Goal: Task Accomplishment & Management: Manage account settings

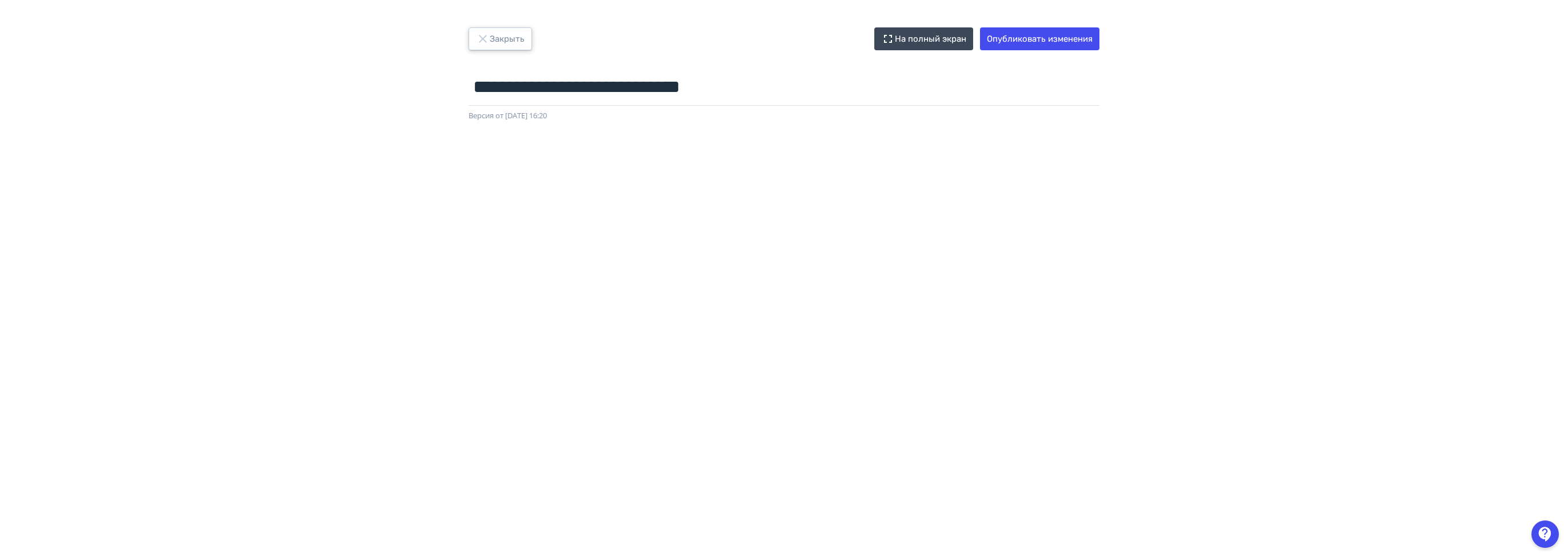
click at [514, 45] on button "Закрыть" at bounding box center [500, 39] width 64 height 23
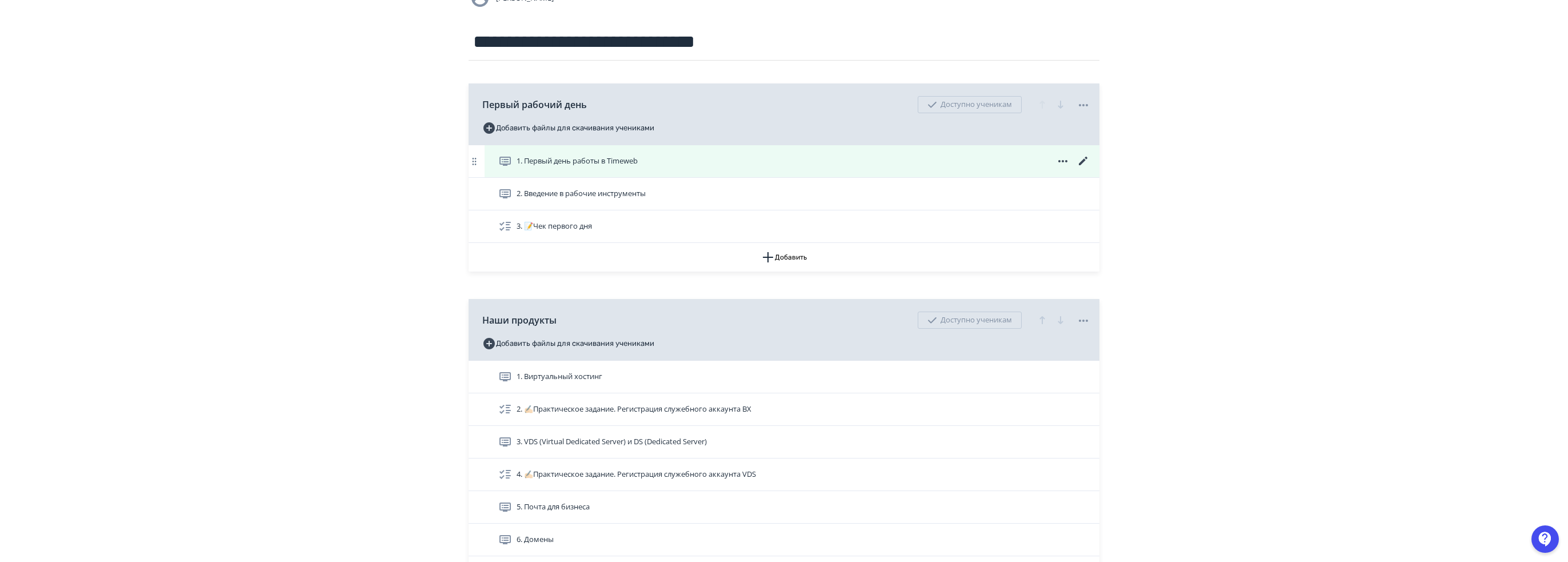
click at [1083, 161] on icon at bounding box center [1083, 161] width 9 height 9
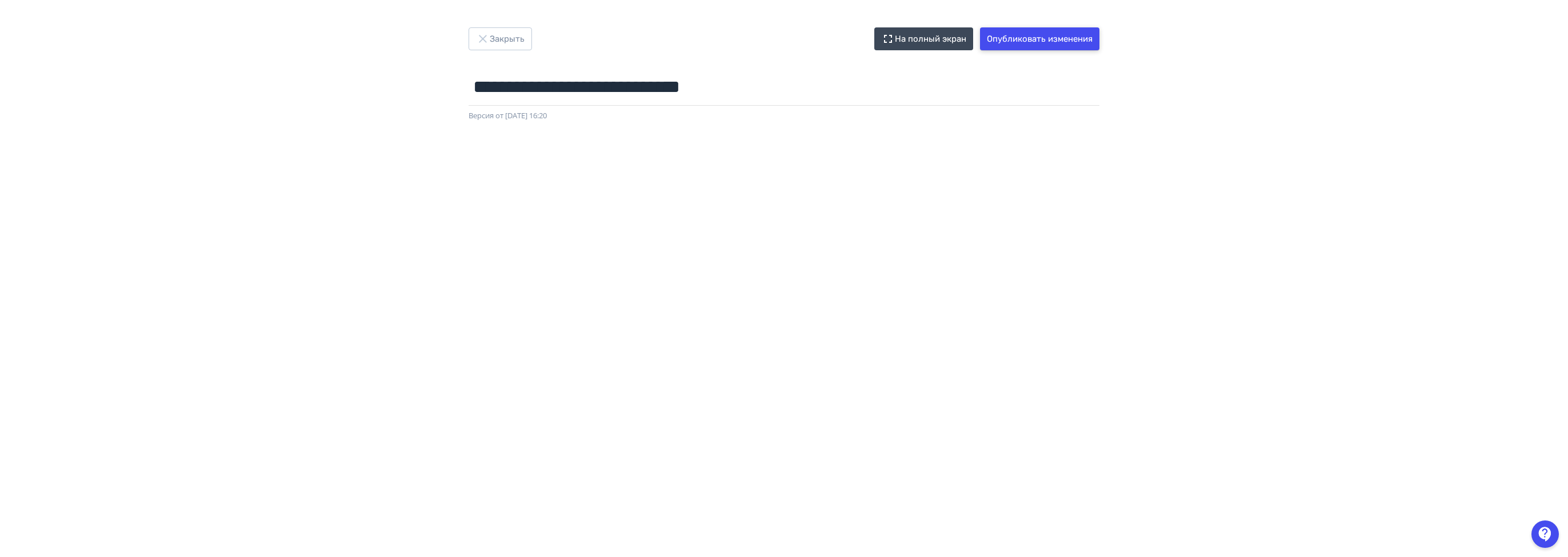
click at [1053, 41] on button "Опубликовать изменения" at bounding box center [1040, 39] width 119 height 23
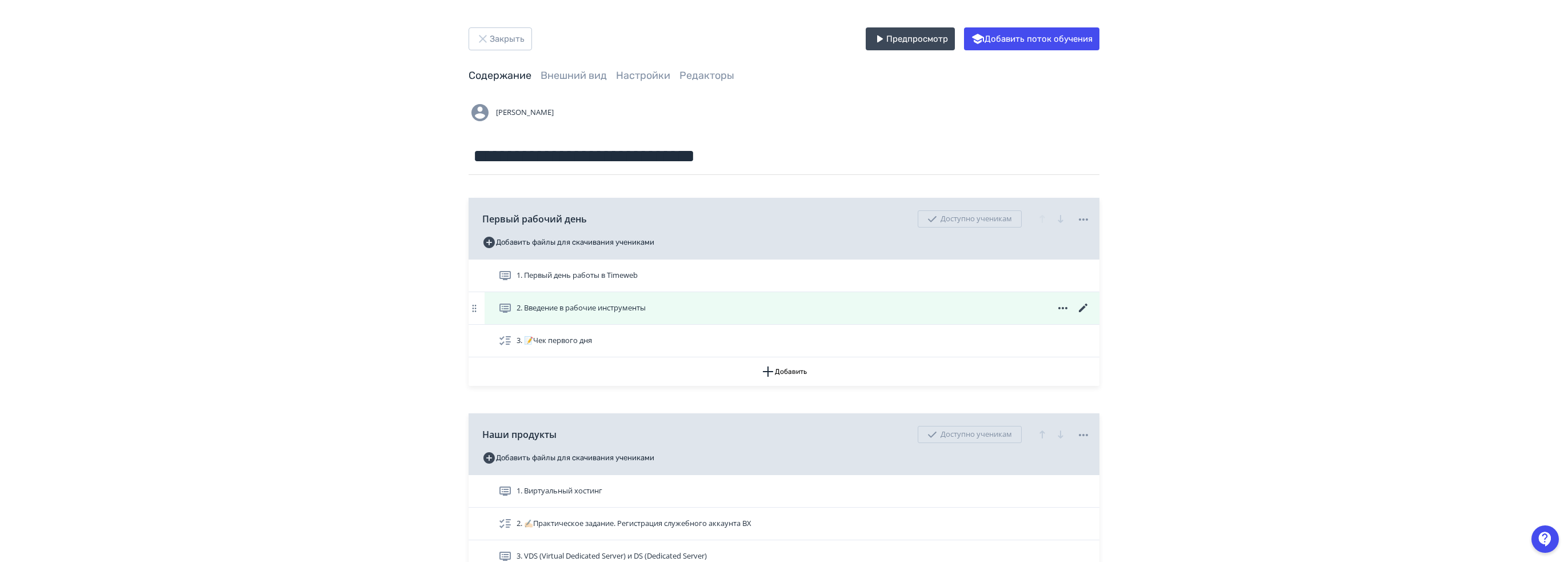
click at [1088, 308] on icon at bounding box center [1083, 308] width 14 height 14
